Goal: Information Seeking & Learning: Learn about a topic

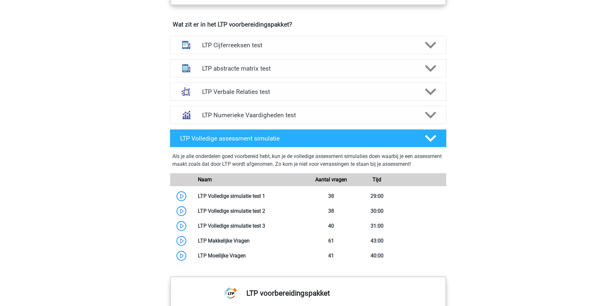
scroll to position [420, 0]
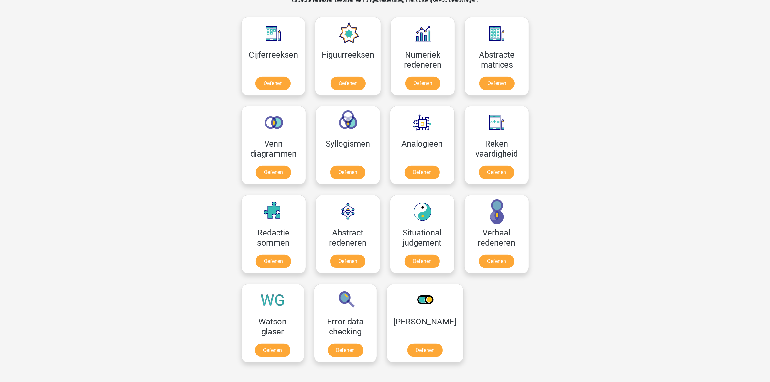
scroll to position [288, 0]
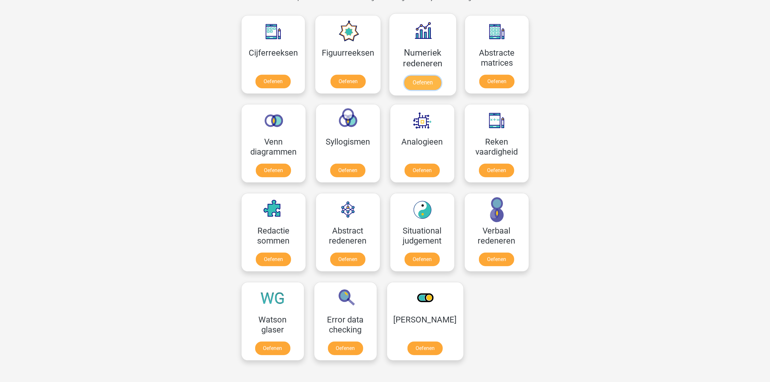
click at [427, 76] on link "Oefenen" at bounding box center [422, 83] width 37 height 14
click at [495, 76] on link "Oefenen" at bounding box center [496, 83] width 37 height 14
click at [273, 165] on link "Oefenen" at bounding box center [273, 172] width 37 height 14
click at [366, 165] on link "Oefenen" at bounding box center [347, 172] width 37 height 14
click at [428, 165] on link "Oefenen" at bounding box center [422, 172] width 37 height 14
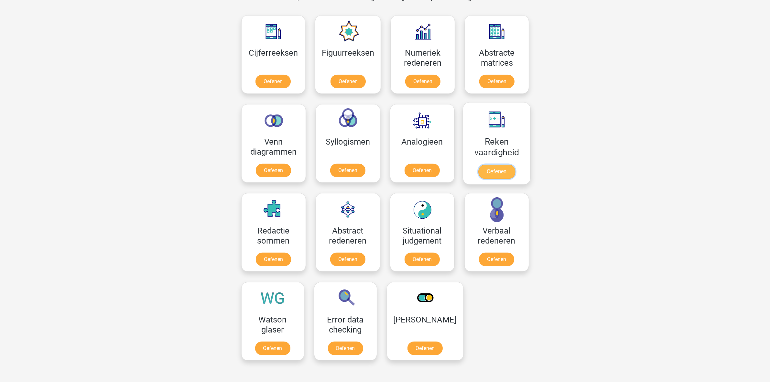
click at [489, 172] on link "Oefenen" at bounding box center [496, 172] width 37 height 14
click at [272, 254] on link "Oefenen" at bounding box center [273, 261] width 37 height 14
click at [341, 254] on link "Oefenen" at bounding box center [347, 261] width 37 height 14
click at [432, 254] on link "Oefenen" at bounding box center [422, 261] width 37 height 14
click at [411, 305] on link "Oefenen" at bounding box center [424, 349] width 37 height 14
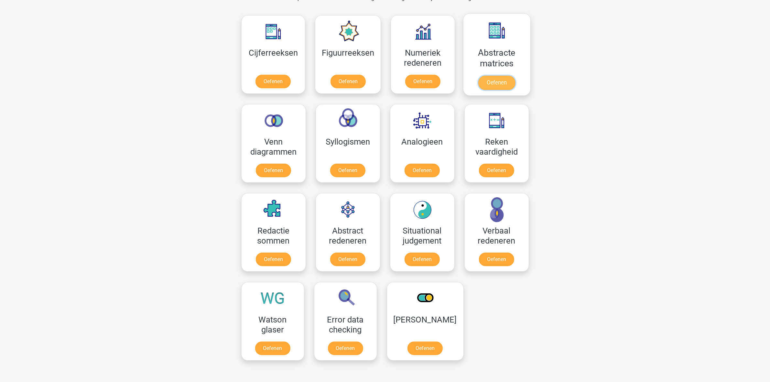
click at [500, 76] on link "Oefenen" at bounding box center [496, 83] width 37 height 14
click at [578, 204] on div "Registreer Nederlands English" at bounding box center [385, 225] width 770 height 1026
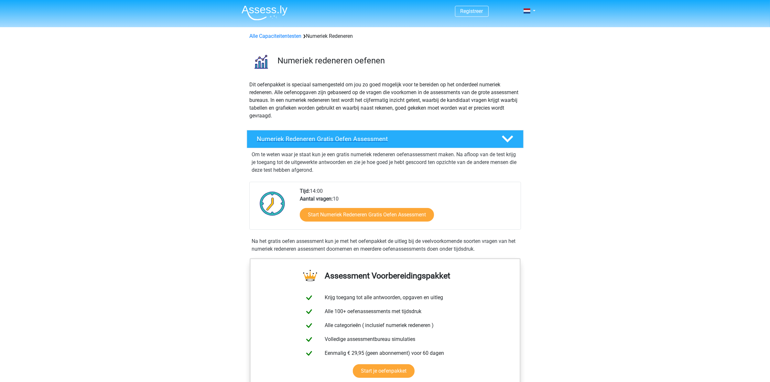
click at [442, 134] on div "Numeriek Redeneren Gratis Oefen Assessment" at bounding box center [385, 139] width 277 height 18
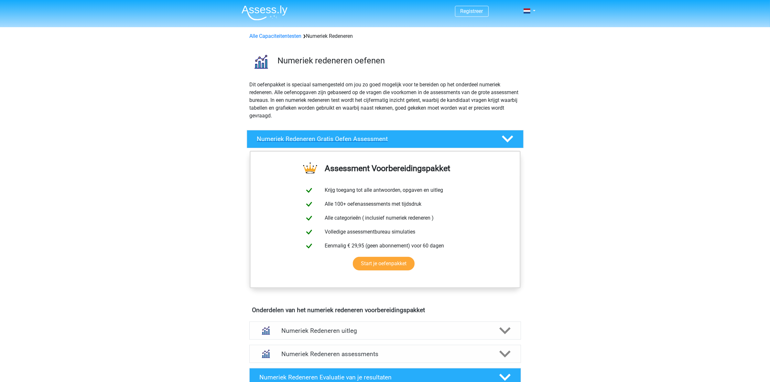
click at [442, 134] on div "Numeriek Redeneren Gratis Oefen Assessment" at bounding box center [385, 139] width 277 height 18
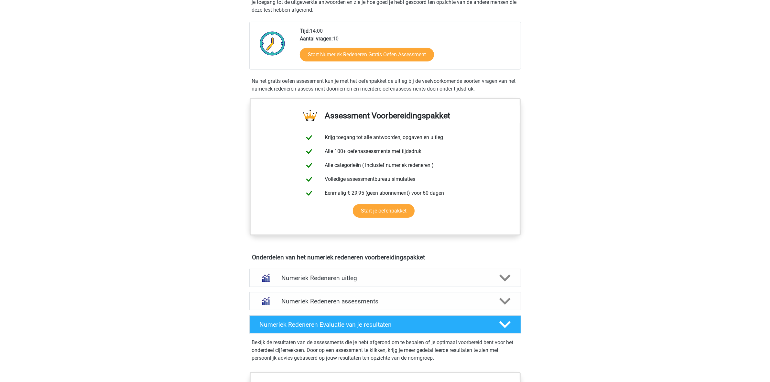
scroll to position [162, 0]
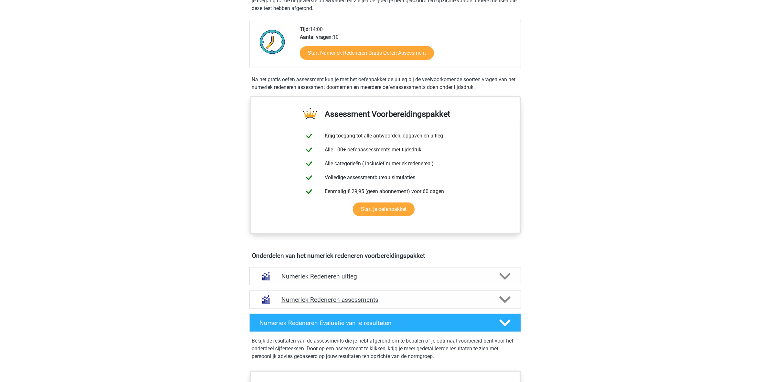
click at [378, 300] on h4 "Numeriek Redeneren assessments" at bounding box center [385, 299] width 208 height 7
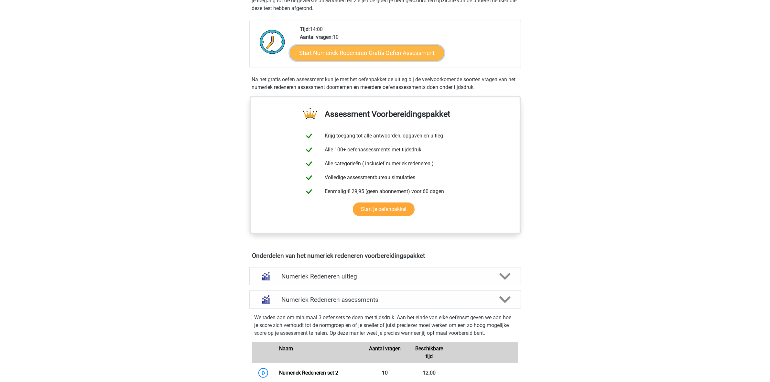
click at [394, 50] on link "Start Numeriek Redeneren Gratis Oefen Assessment" at bounding box center [367, 53] width 154 height 16
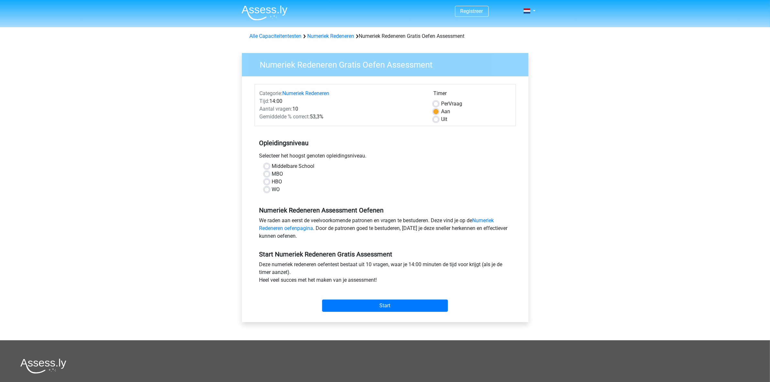
click at [272, 166] on label "Middelbare School" at bounding box center [293, 166] width 43 height 8
click at [267, 166] on input "Middelbare School" at bounding box center [266, 165] width 5 height 6
radio input "true"
click at [427, 306] on input "Start" at bounding box center [385, 305] width 126 height 12
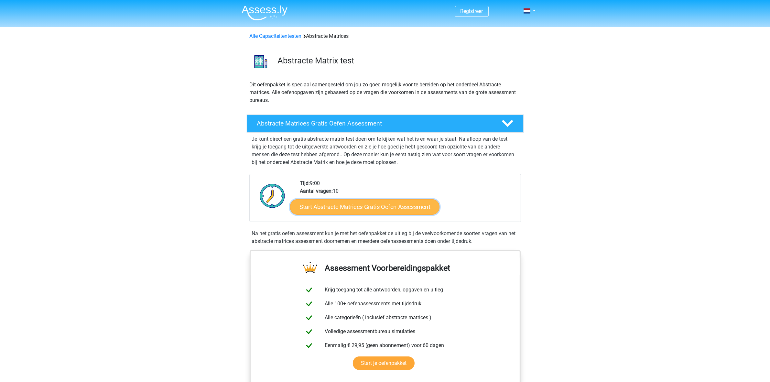
click at [366, 205] on link "Start Abstracte Matrices Gratis Oefen Assessment" at bounding box center [364, 207] width 149 height 16
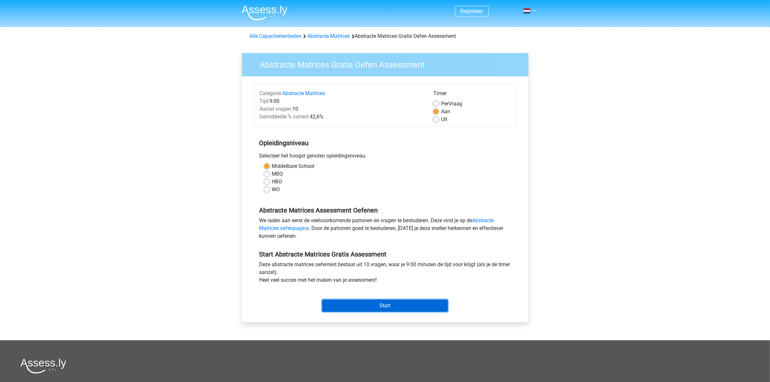
click at [386, 307] on input "Start" at bounding box center [385, 305] width 126 height 12
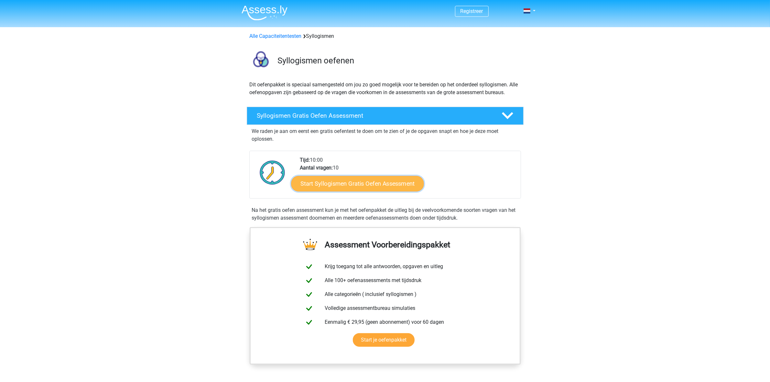
click at [355, 185] on link "Start Syllogismen Gratis Oefen Assessment" at bounding box center [357, 184] width 133 height 16
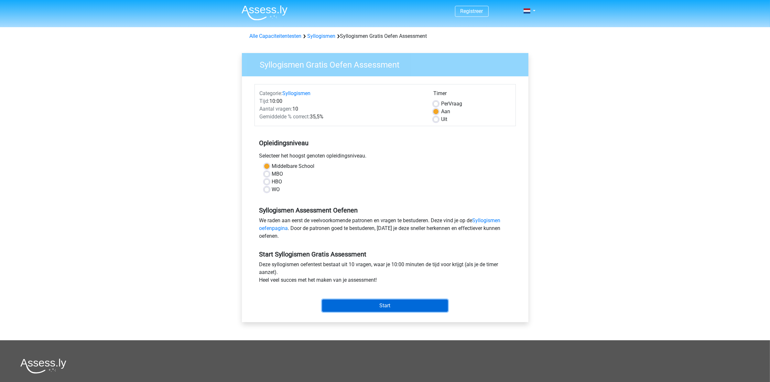
click at [386, 306] on input "Start" at bounding box center [385, 305] width 126 height 12
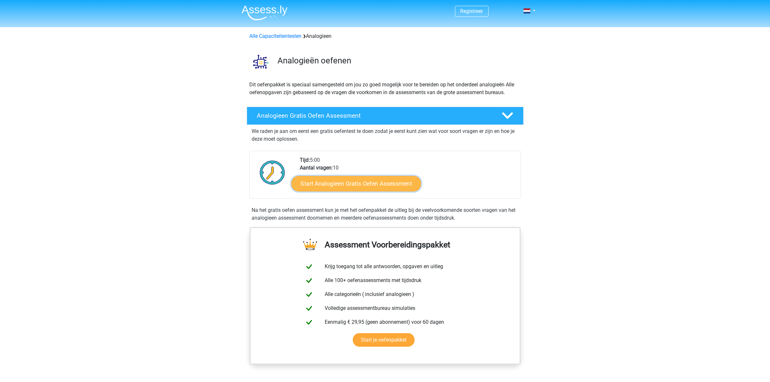
click at [366, 183] on link "Start Analogieen Gratis Oefen Assessment" at bounding box center [356, 184] width 130 height 16
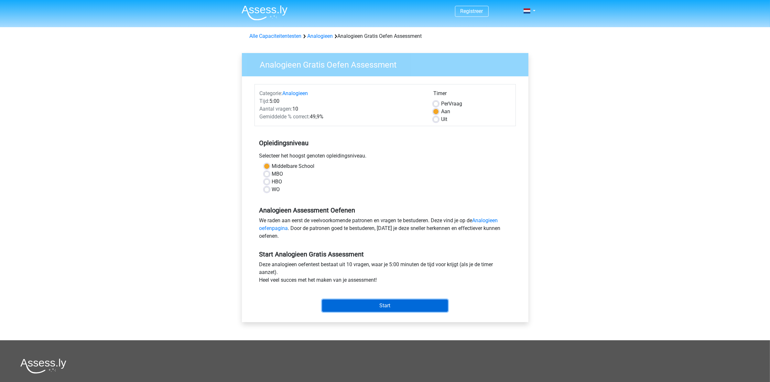
click at [383, 304] on input "Start" at bounding box center [385, 305] width 126 height 12
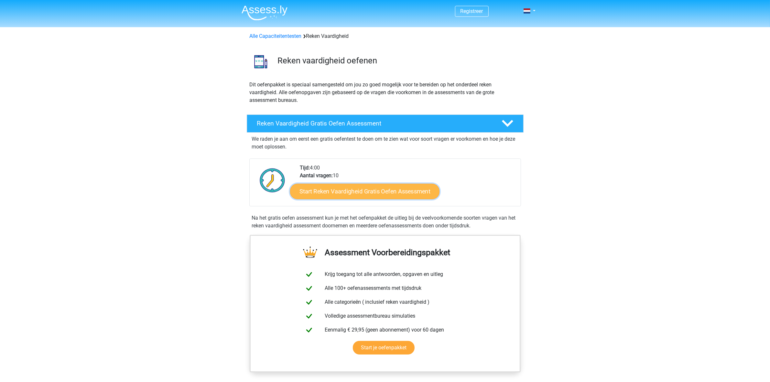
click at [373, 193] on link "Start Reken Vaardigheid Gratis Oefen Assessment" at bounding box center [364, 191] width 149 height 16
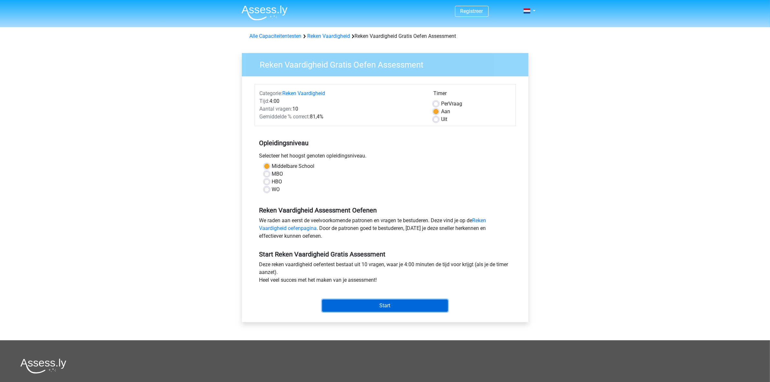
click at [376, 306] on input "Start" at bounding box center [385, 305] width 126 height 12
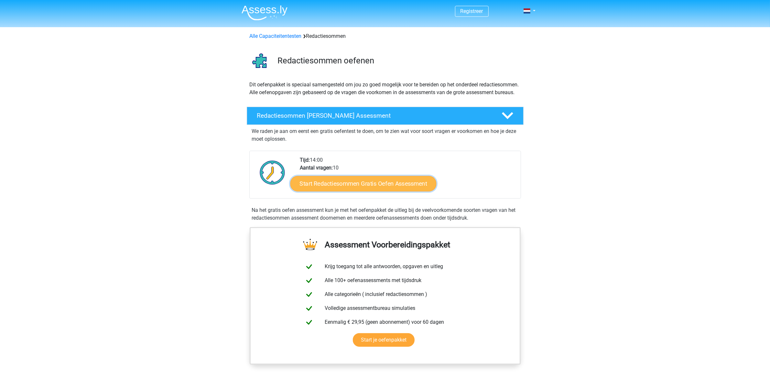
click at [357, 191] on link "Start Redactiesommen Gratis Oefen Assessment" at bounding box center [363, 184] width 146 height 16
drag, startPoint x: 349, startPoint y: 203, endPoint x: 346, endPoint y: 196, distance: 6.9
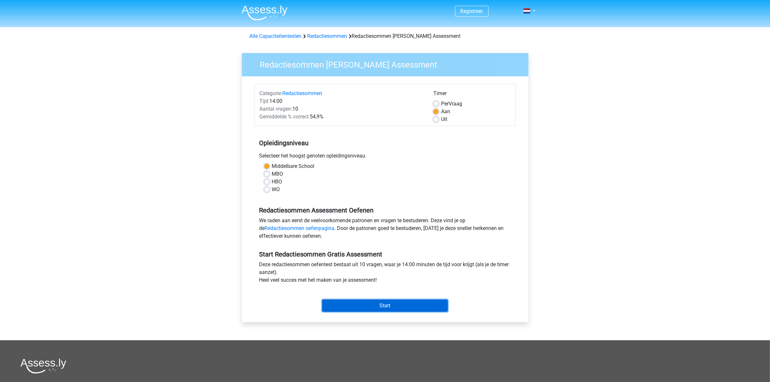
click at [380, 307] on input "Start" at bounding box center [385, 305] width 126 height 12
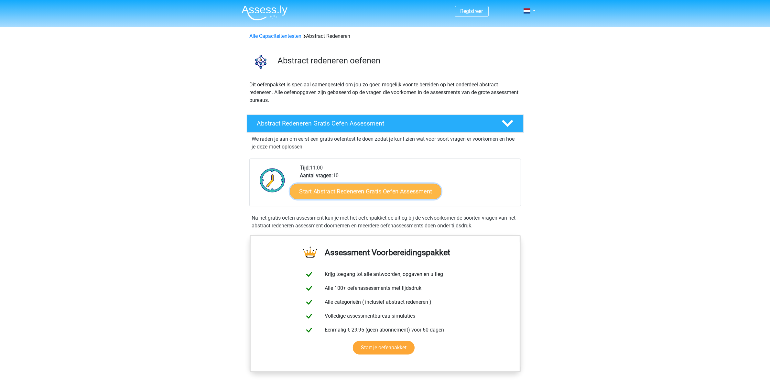
click at [362, 196] on link "Start Abstract Redeneren Gratis Oefen Assessment" at bounding box center [365, 191] width 151 height 16
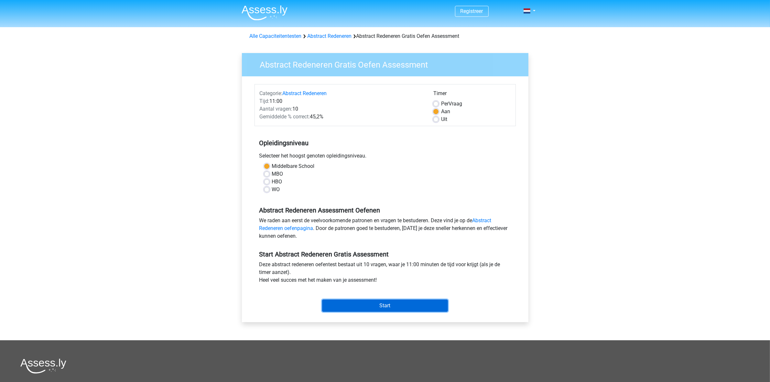
click at [363, 309] on input "Start" at bounding box center [385, 305] width 126 height 12
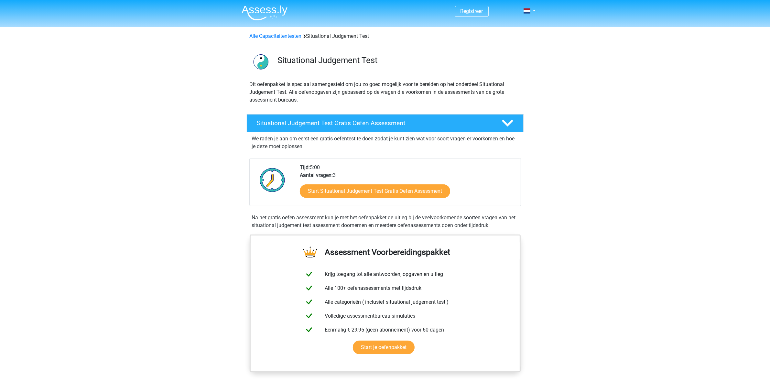
click at [358, 183] on div "Start Situational Judgement Test Gratis Oefen Assessment" at bounding box center [408, 192] width 216 height 27
click at [358, 186] on link "Start Situational Judgement Test Gratis Oefen Assessment" at bounding box center [374, 191] width 173 height 16
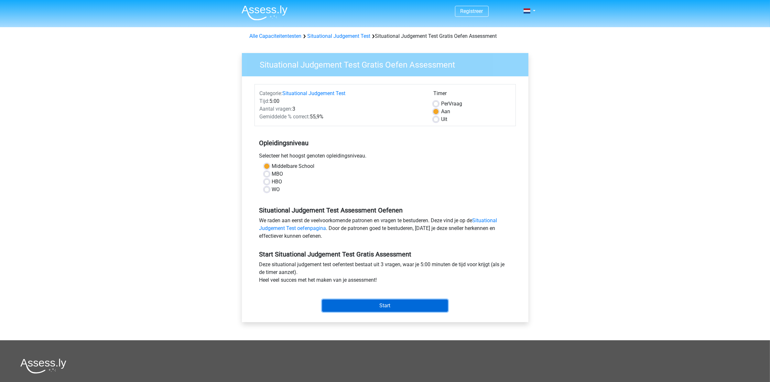
click at [387, 300] on input "Start" at bounding box center [385, 305] width 126 height 12
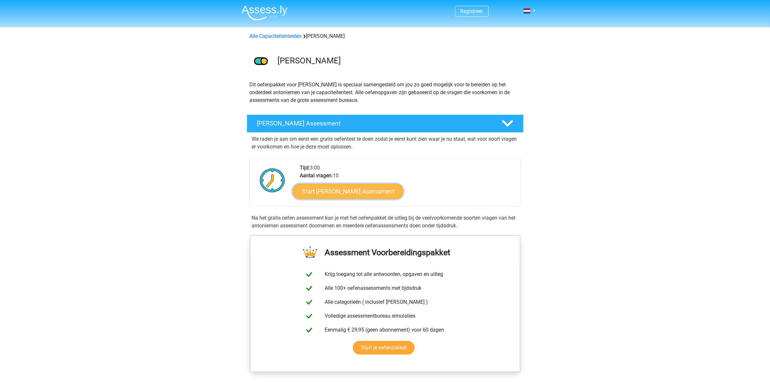
click at [368, 188] on link "Start Antoniemen Gratis Oefen Assessment" at bounding box center [347, 191] width 111 height 16
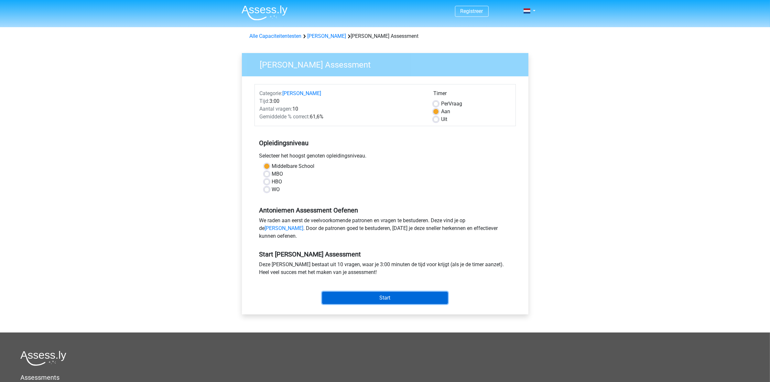
click at [387, 304] on input "Start" at bounding box center [385, 298] width 126 height 12
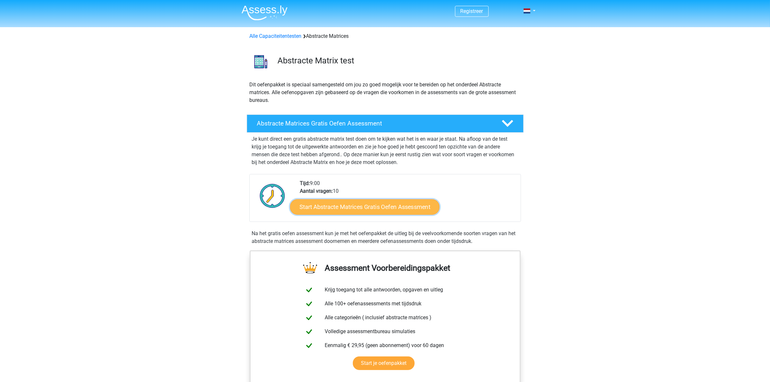
click at [367, 202] on link "Start Abstracte Matrices Gratis Oefen Assessment" at bounding box center [364, 207] width 149 height 16
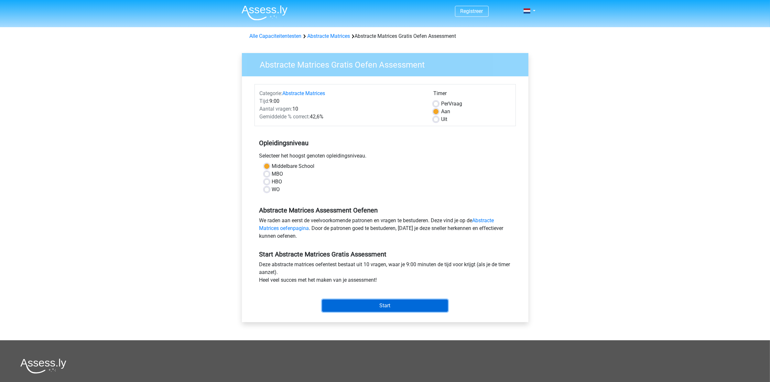
click at [372, 308] on input "Start" at bounding box center [385, 305] width 126 height 12
